Goal: Task Accomplishment & Management: Complete application form

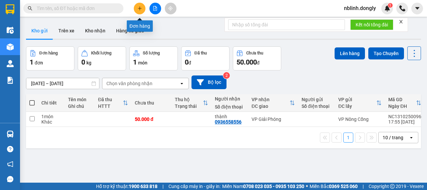
click at [137, 12] on button at bounding box center [140, 9] width 12 height 12
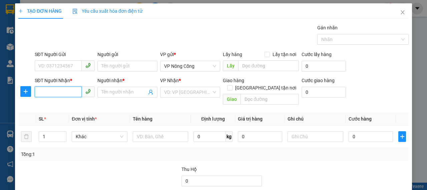
click at [64, 91] on input "SĐT Người Nhận *" at bounding box center [58, 91] width 47 height 11
type input "0917754956"
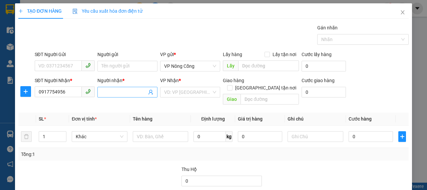
click at [130, 95] on span at bounding box center [127, 92] width 60 height 11
type input "0923661666"
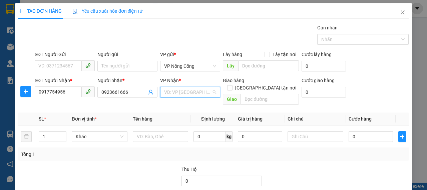
click at [181, 92] on input "search" at bounding box center [187, 92] width 47 height 10
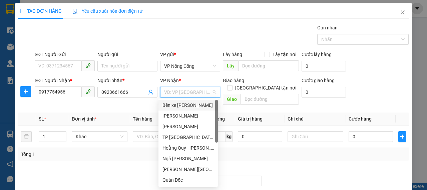
scroll to position [96, 0]
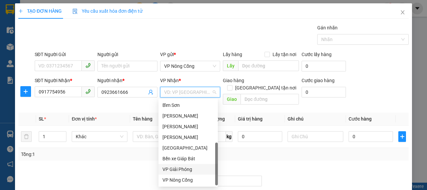
click at [181, 166] on div "VP Giải Phóng" at bounding box center [187, 168] width 51 height 7
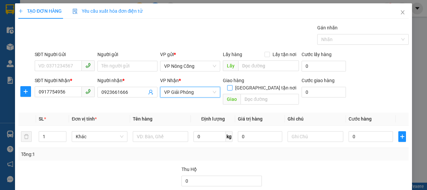
click at [232, 85] on input "Giao tận nơi" at bounding box center [229, 87] width 5 height 5
checkbox input "true"
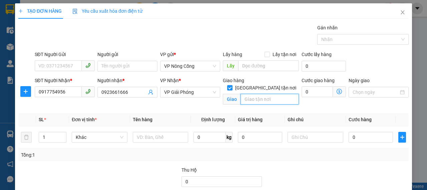
click at [264, 94] on input "text" at bounding box center [269, 99] width 58 height 11
type input "LIÊM TUYỀN"
click at [63, 136] on icon "up" at bounding box center [63, 135] width 2 height 2
click at [62, 134] on icon "up" at bounding box center [63, 135] width 2 height 2
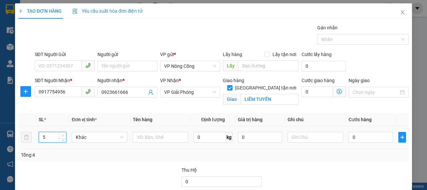
click at [62, 134] on icon "up" at bounding box center [63, 135] width 2 height 2
type input "7"
click at [62, 134] on icon "up" at bounding box center [63, 135] width 2 height 2
click at [363, 138] on input "0" at bounding box center [370, 137] width 44 height 11
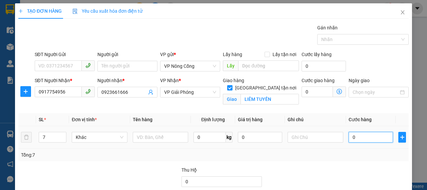
type input "3"
type input "35"
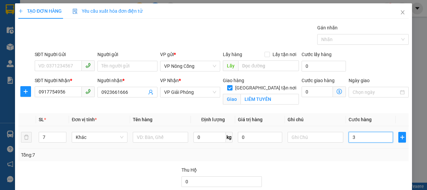
type input "35"
type input "350"
type input "350.000"
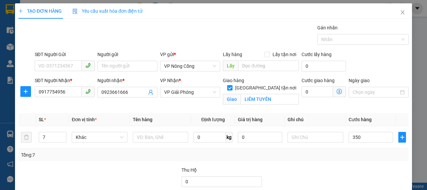
type input "350.000"
click at [332, 156] on div "Tổng: 7" at bounding box center [213, 154] width 385 height 7
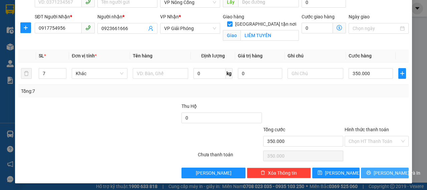
click at [382, 167] on button "Lưu và In" at bounding box center [385, 172] width 48 height 11
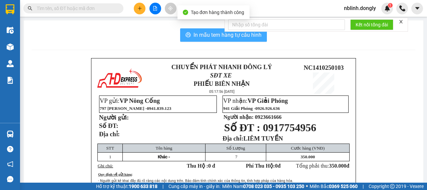
click at [215, 34] on span "In mẫu tem hàng tự cấu hình" at bounding box center [227, 35] width 68 height 8
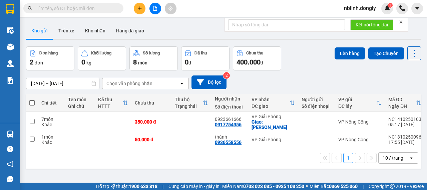
click at [220, 25] on div "Kho gửi Trên xe Kho nhận Hàng đã giao" at bounding box center [223, 32] width 395 height 18
click at [353, 53] on button "Lên hàng" at bounding box center [349, 53] width 30 height 12
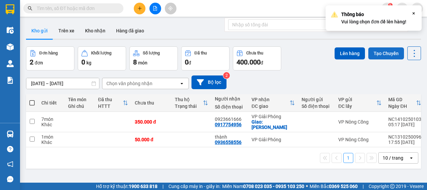
click at [392, 49] on button "Tạo Chuyến" at bounding box center [386, 53] width 36 height 12
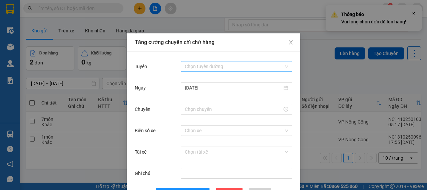
click at [207, 69] on input "Tuyến" at bounding box center [234, 66] width 99 height 10
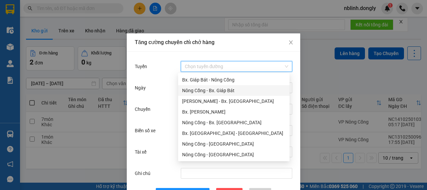
click at [207, 90] on div "Nông Cống - Bx. Giáp Bát" at bounding box center [233, 90] width 103 height 7
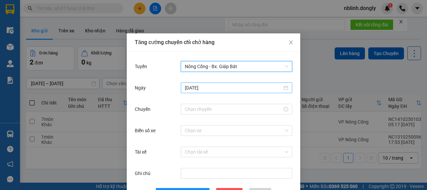
scroll to position [24, 0]
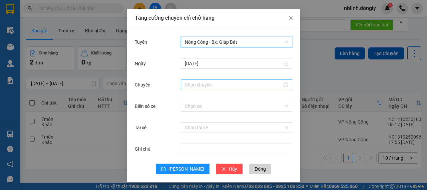
click at [206, 83] on input "Chuyến" at bounding box center [233, 84] width 97 height 7
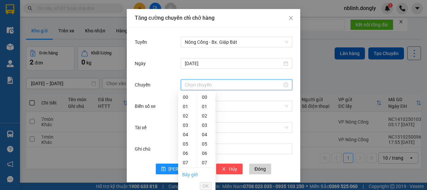
click at [185, 172] on link "Bây giờ" at bounding box center [190, 174] width 16 height 5
type input "05:21"
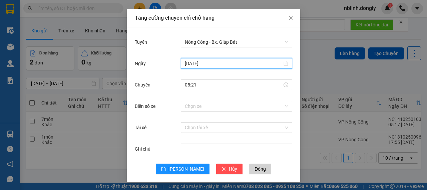
click at [225, 64] on input "13/10/2025" at bounding box center [233, 63] width 97 height 7
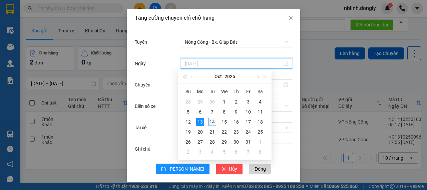
type input "14/10/2025"
drag, startPoint x: 214, startPoint y: 119, endPoint x: 210, endPoint y: 115, distance: 5.4
click at [214, 119] on div "14" at bounding box center [212, 122] width 8 height 8
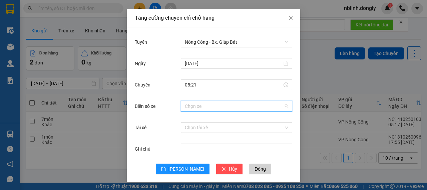
click at [206, 104] on input "Biển số xe" at bounding box center [234, 106] width 99 height 10
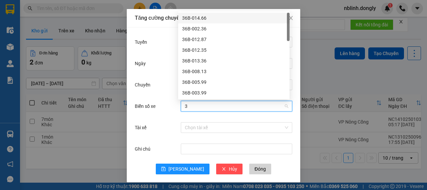
type input "38"
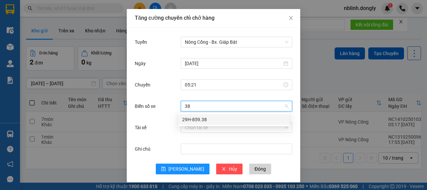
click at [201, 119] on div "29H-859.38" at bounding box center [233, 119] width 103 height 7
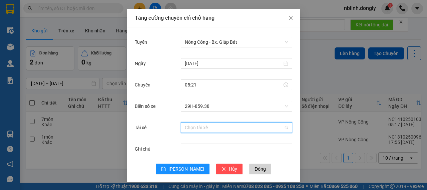
click at [195, 126] on input "Tài xế" at bounding box center [234, 127] width 99 height 10
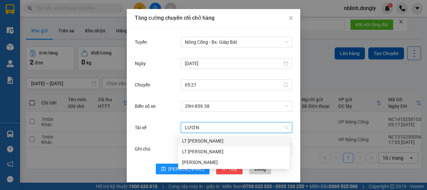
type input "LƯƠNG"
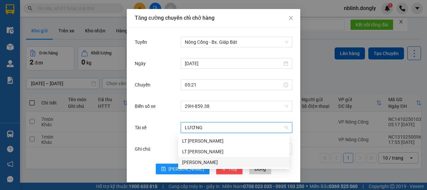
click at [205, 162] on div "Phạm Văn Lương" at bounding box center [233, 161] width 103 height 7
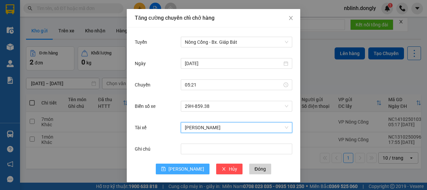
click at [186, 166] on span "Lưu" at bounding box center [186, 168] width 36 height 7
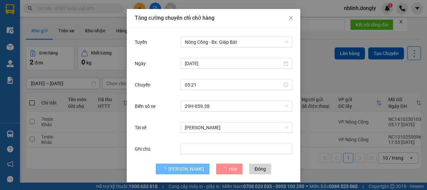
click at [81, 162] on div "Tăng cường chuyến chỉ chở hàng Tuyến Nông Cống - Bx. Giáp Bát Ngày 14/10/2025 C…" at bounding box center [213, 95] width 427 height 190
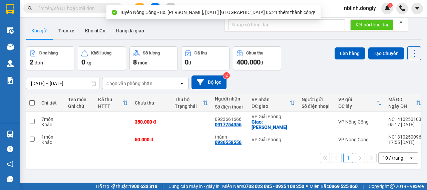
scroll to position [0, 0]
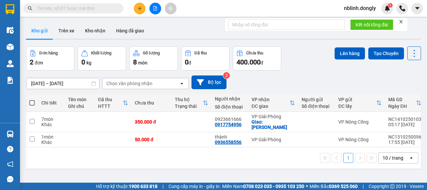
click at [29, 103] on th at bounding box center [32, 103] width 12 height 18
click at [30, 103] on span at bounding box center [31, 102] width 5 height 5
click at [32, 99] on input "checkbox" at bounding box center [32, 99] width 0 height 0
checkbox input "true"
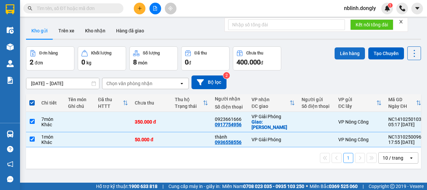
click at [350, 48] on button "Lên hàng" at bounding box center [349, 53] width 30 height 12
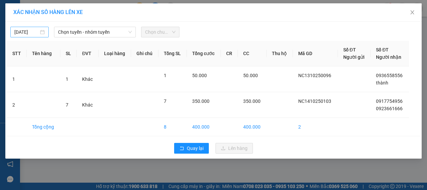
click at [37, 36] on div "14/10/2025" at bounding box center [29, 32] width 38 height 11
type input "14/10/2025"
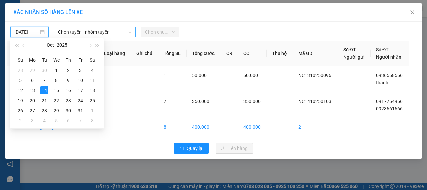
click at [92, 33] on span "Chọn tuyến - nhóm tuyến" at bounding box center [95, 32] width 74 height 10
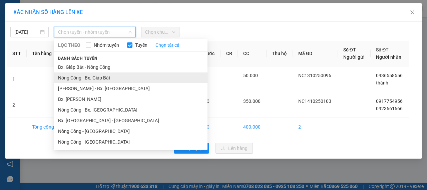
click at [74, 75] on li "Nông Cống - Bx. Giáp Bát" at bounding box center [130, 77] width 153 height 11
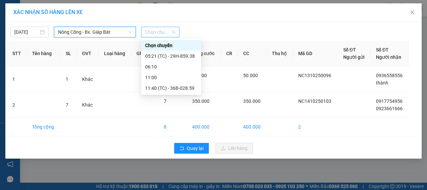
click at [165, 34] on span "Chọn chuyến" at bounding box center [160, 32] width 30 height 10
click at [164, 53] on div "05:21 (TC) - 29H-859.38" at bounding box center [171, 55] width 52 height 7
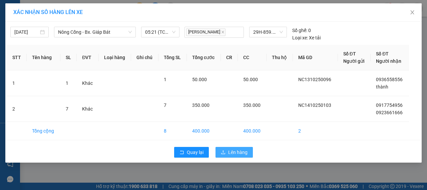
click at [233, 149] on span "Lên hàng" at bounding box center [237, 151] width 19 height 7
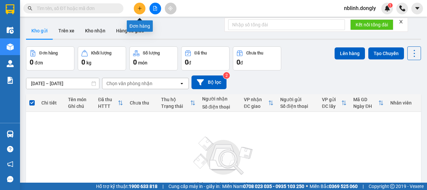
click at [139, 7] on icon "plus" at bounding box center [139, 8] width 5 height 5
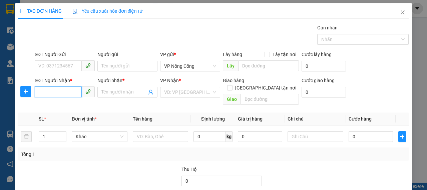
click at [54, 88] on input "SĐT Người Nhận *" at bounding box center [58, 91] width 47 height 11
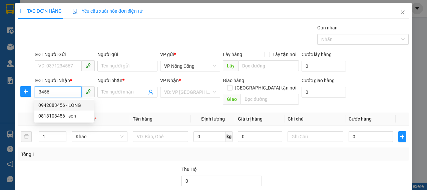
click at [58, 102] on div "0942883456 - LONG" at bounding box center [63, 104] width 51 height 7
type input "0942883456"
type input "LONG"
checkbox input "true"
type input "TT NC"
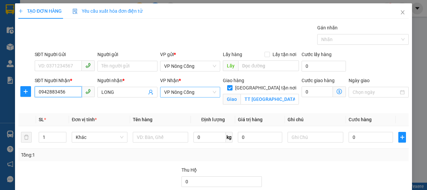
click at [193, 91] on span "VP Nông Cống" at bounding box center [190, 92] width 52 height 10
type input "0942883456"
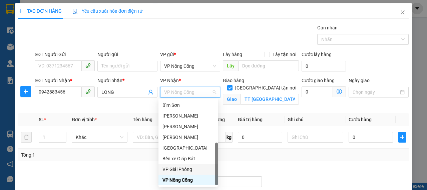
click at [184, 167] on div "VP Giải Phóng" at bounding box center [187, 168] width 51 height 7
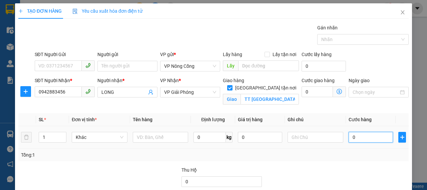
click at [355, 134] on input "0" at bounding box center [370, 137] width 44 height 11
type input "4"
type input "40"
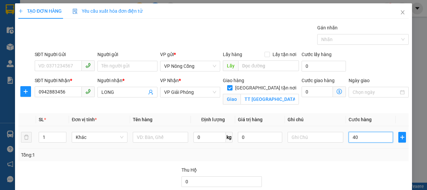
type input "40"
type input "40.000"
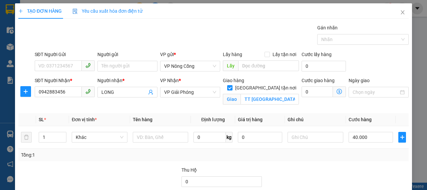
click at [341, 157] on div "Tổng: 1" at bounding box center [213, 154] width 385 height 7
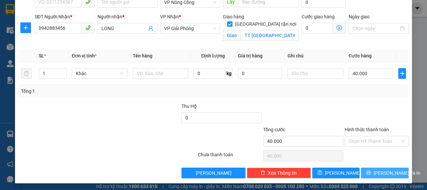
click at [375, 171] on span "Lưu và In" at bounding box center [396, 172] width 47 height 7
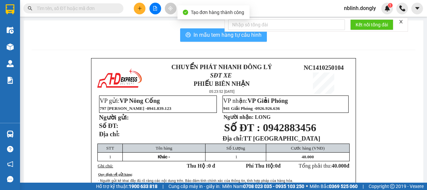
click at [216, 38] on span "In mẫu tem hàng tự cấu hình" at bounding box center [227, 35] width 68 height 8
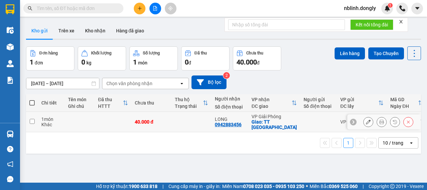
click at [86, 117] on td at bounding box center [80, 122] width 30 height 20
checkbox input "true"
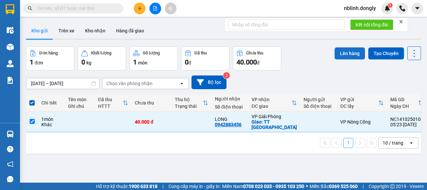
click at [335, 56] on button "Lên hàng" at bounding box center [349, 53] width 30 height 12
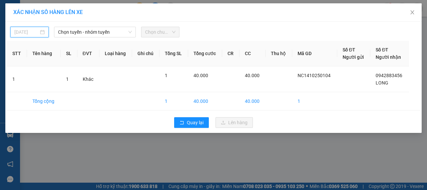
click at [24, 32] on input "13/10/2025" at bounding box center [26, 31] width 24 height 7
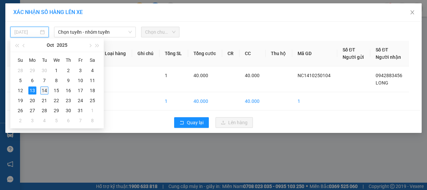
click at [43, 90] on div "14" at bounding box center [44, 90] width 8 height 8
type input "14/10/2025"
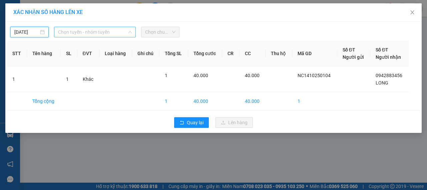
click at [105, 36] on span "Chọn tuyến - nhóm tuyến" at bounding box center [95, 32] width 74 height 10
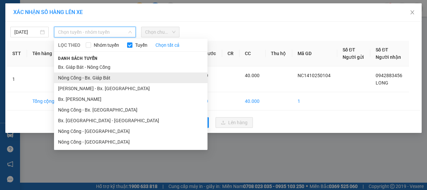
click at [86, 76] on li "Nông Cống - Bx. Giáp Bát" at bounding box center [130, 77] width 153 height 11
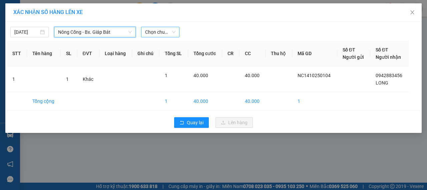
click at [162, 34] on span "Chọn chuyến" at bounding box center [160, 32] width 30 height 10
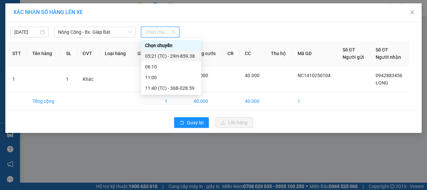
click at [164, 56] on div "05:21 (TC) - 29H-859.38" at bounding box center [171, 55] width 52 height 7
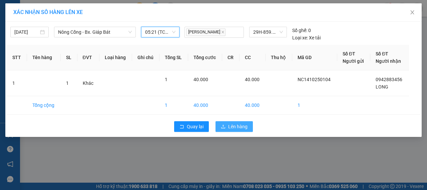
click at [238, 124] on span "Lên hàng" at bounding box center [237, 126] width 19 height 7
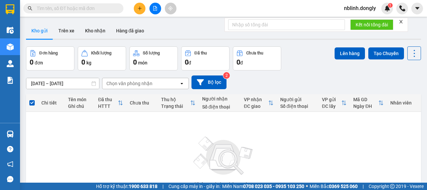
click at [157, 5] on button at bounding box center [155, 9] width 12 height 12
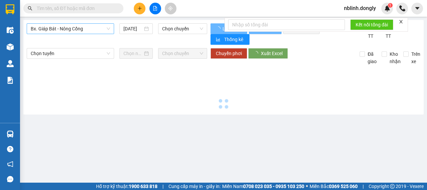
type input "14/10/2025"
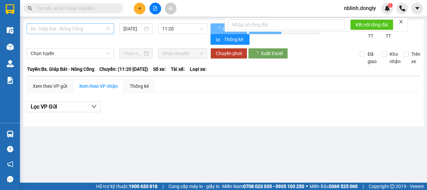
click at [94, 23] on div "Bx. Giáp Bát - Nông Cống" at bounding box center [70, 28] width 87 height 11
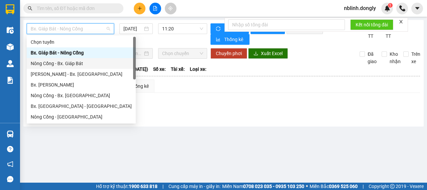
click at [47, 62] on div "Nông Cống - Bx. Giáp Bát" at bounding box center [81, 63] width 101 height 7
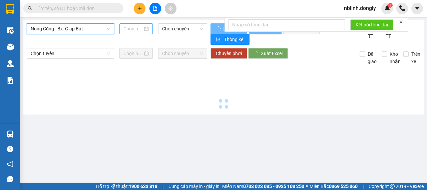
type input "14/10/2025"
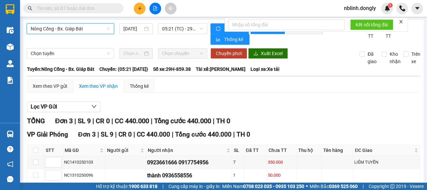
scroll to position [47, 0]
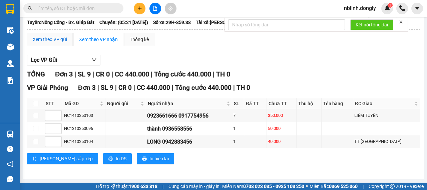
click at [57, 41] on div "Xem theo VP gửi" at bounding box center [50, 39] width 34 height 7
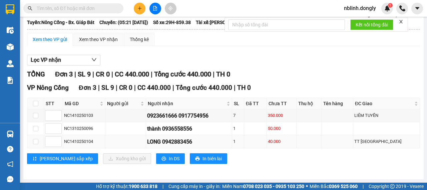
click at [193, 140] on div "LONG 0942883456" at bounding box center [189, 141] width 84 height 8
click at [35, 141] on input "checkbox" at bounding box center [35, 141] width 5 height 5
checkbox input "true"
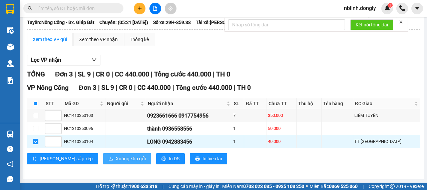
click at [116, 157] on span "Xuống kho gửi" at bounding box center [131, 158] width 30 height 7
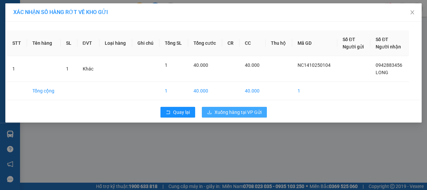
click at [255, 116] on button "Xuống hàng tại VP Gửi" at bounding box center [234, 112] width 65 height 11
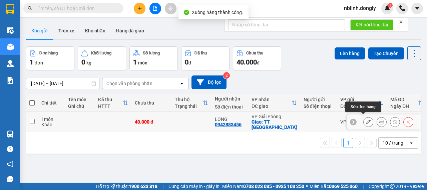
click at [366, 119] on icon at bounding box center [368, 121] width 5 height 5
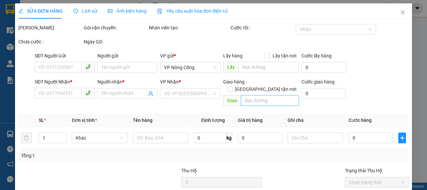
type input "0942883456"
type input "LONG"
checkbox input "true"
type input "TT NC"
type input "40.000"
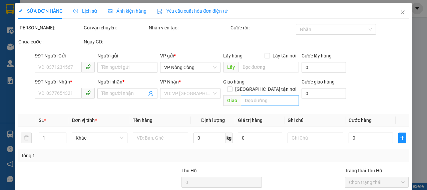
type input "40.000"
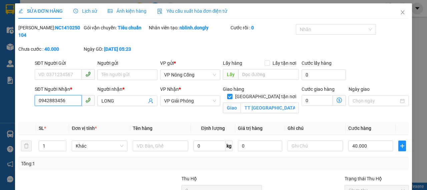
click at [76, 101] on input "0942883456" at bounding box center [58, 100] width 47 height 11
type input "0"
click at [121, 96] on span "LONG" at bounding box center [127, 100] width 60 height 11
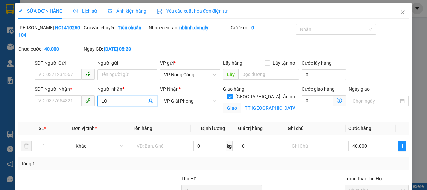
type input "L"
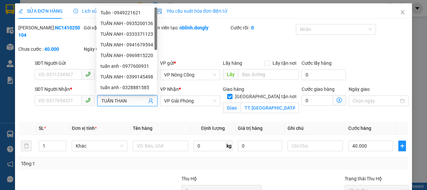
type input "TUẤN THANH"
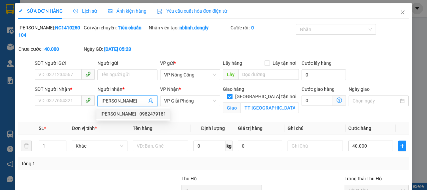
click at [121, 112] on div "TUẤN THANH - 0982479181" at bounding box center [133, 113] width 66 height 7
type input "0982479181"
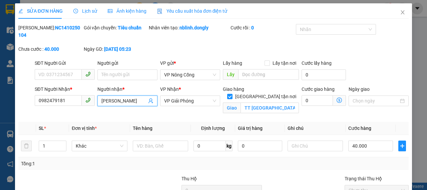
type input "TUẤN THANH"
click at [309, 164] on div "Tổng: 1" at bounding box center [213, 163] width 385 height 7
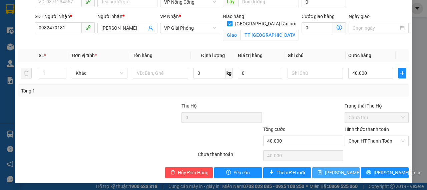
click at [335, 170] on span "Lưu thay đổi" at bounding box center [351, 172] width 53 height 7
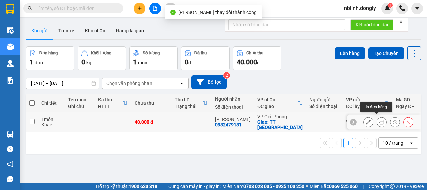
click at [377, 116] on button at bounding box center [381, 122] width 9 height 12
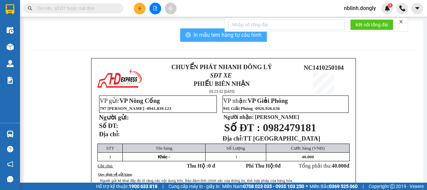
click at [223, 36] on span "In mẫu tem hàng tự cấu hình" at bounding box center [227, 35] width 68 height 8
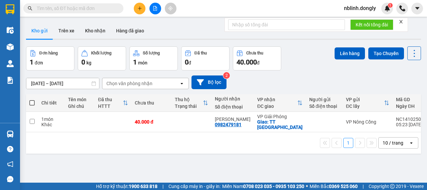
click at [244, 142] on div "1 10 / trang open" at bounding box center [223, 142] width 389 height 11
click at [33, 104] on span at bounding box center [31, 102] width 5 height 5
click at [32, 99] on input "checkbox" at bounding box center [32, 99] width 0 height 0
checkbox input "true"
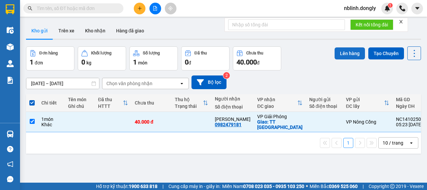
click at [343, 54] on button "Lên hàng" at bounding box center [349, 53] width 30 height 12
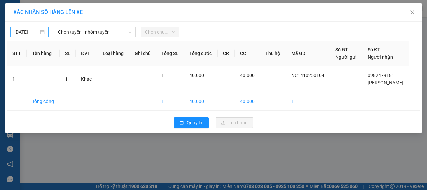
click at [35, 29] on input "13/10/2025" at bounding box center [26, 31] width 24 height 7
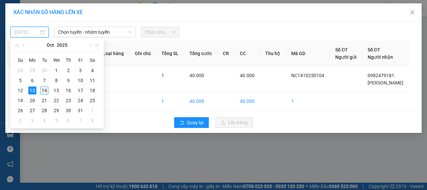
click at [48, 90] on div "14" at bounding box center [44, 90] width 8 height 8
type input "14/10/2025"
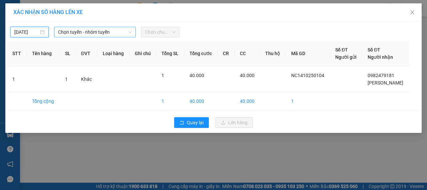
click at [108, 34] on span "Chọn tuyến - nhóm tuyến" at bounding box center [95, 32] width 74 height 10
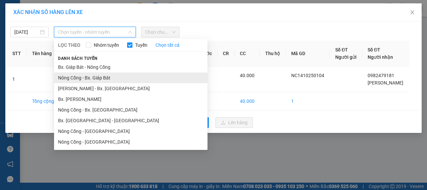
click at [91, 76] on li "Nông Cống - Bx. Giáp Bát" at bounding box center [130, 77] width 153 height 11
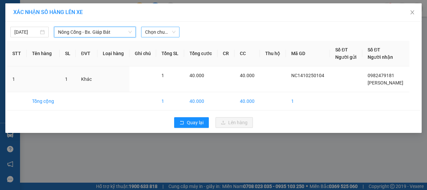
click at [157, 34] on span "Chọn chuyến" at bounding box center [160, 32] width 30 height 10
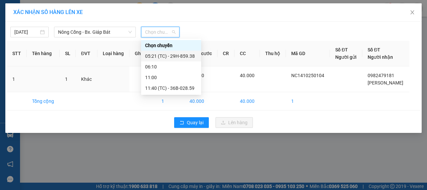
click at [178, 57] on div "05:21 (TC) - 29H-859.38" at bounding box center [171, 55] width 52 height 7
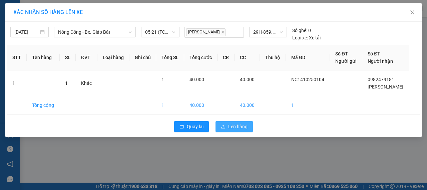
click at [230, 126] on span "Lên hàng" at bounding box center [237, 126] width 19 height 7
